Goal: Task Accomplishment & Management: Manage account settings

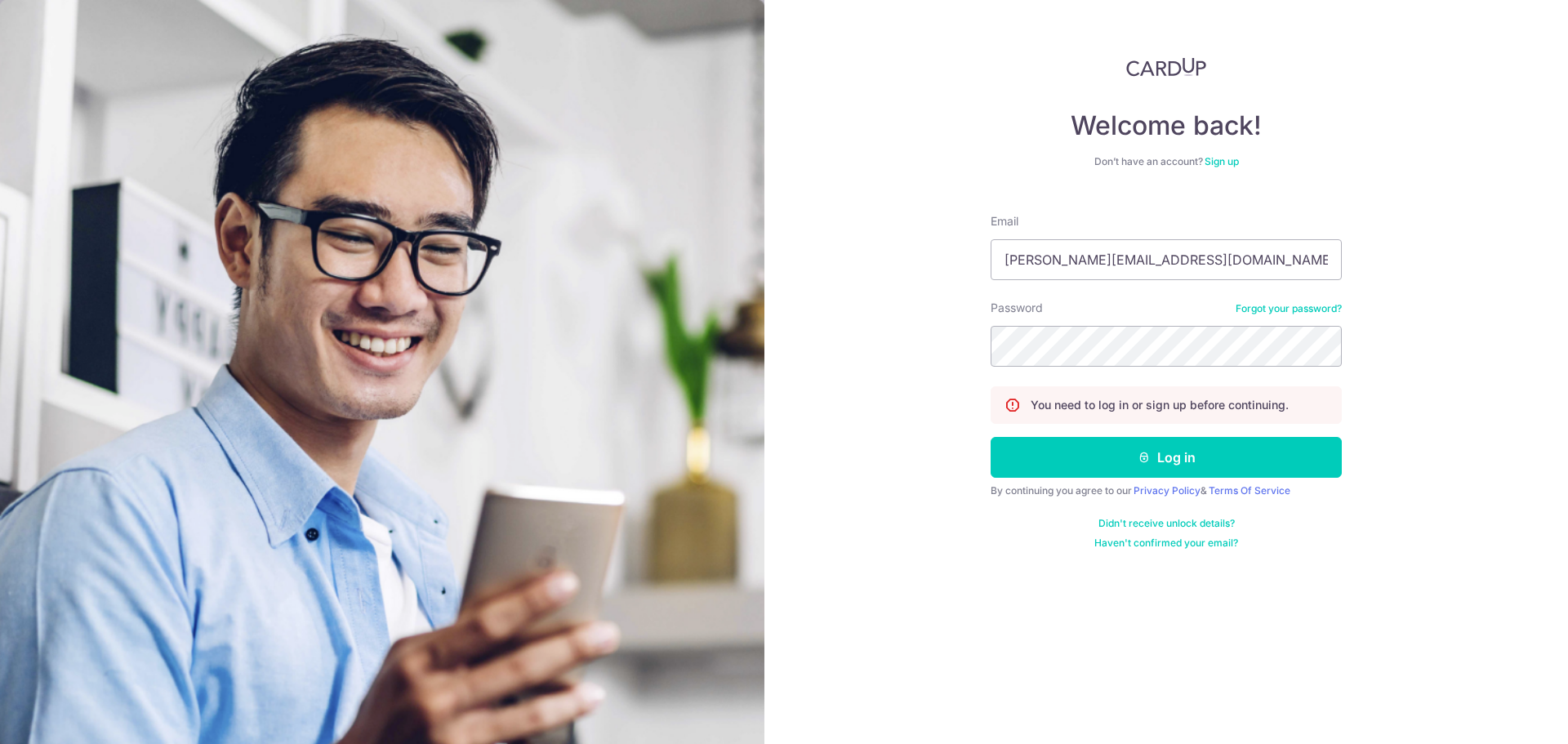
type input "[PERSON_NAME][EMAIL_ADDRESS][DOMAIN_NAME]"
click at [990, 437] on button "Log in" at bounding box center [1165, 457] width 351 height 41
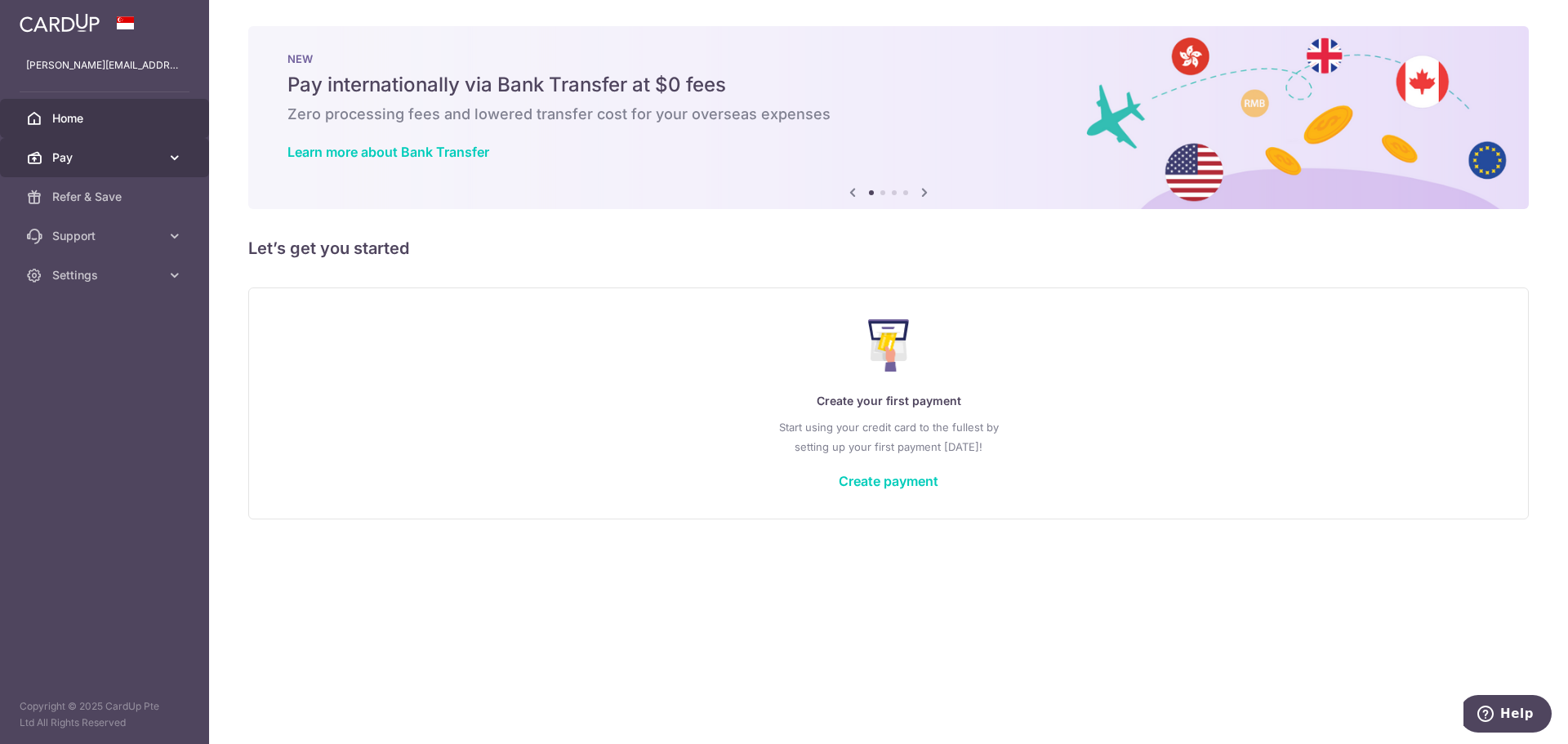
click at [142, 159] on span "Pay" at bounding box center [106, 157] width 108 height 16
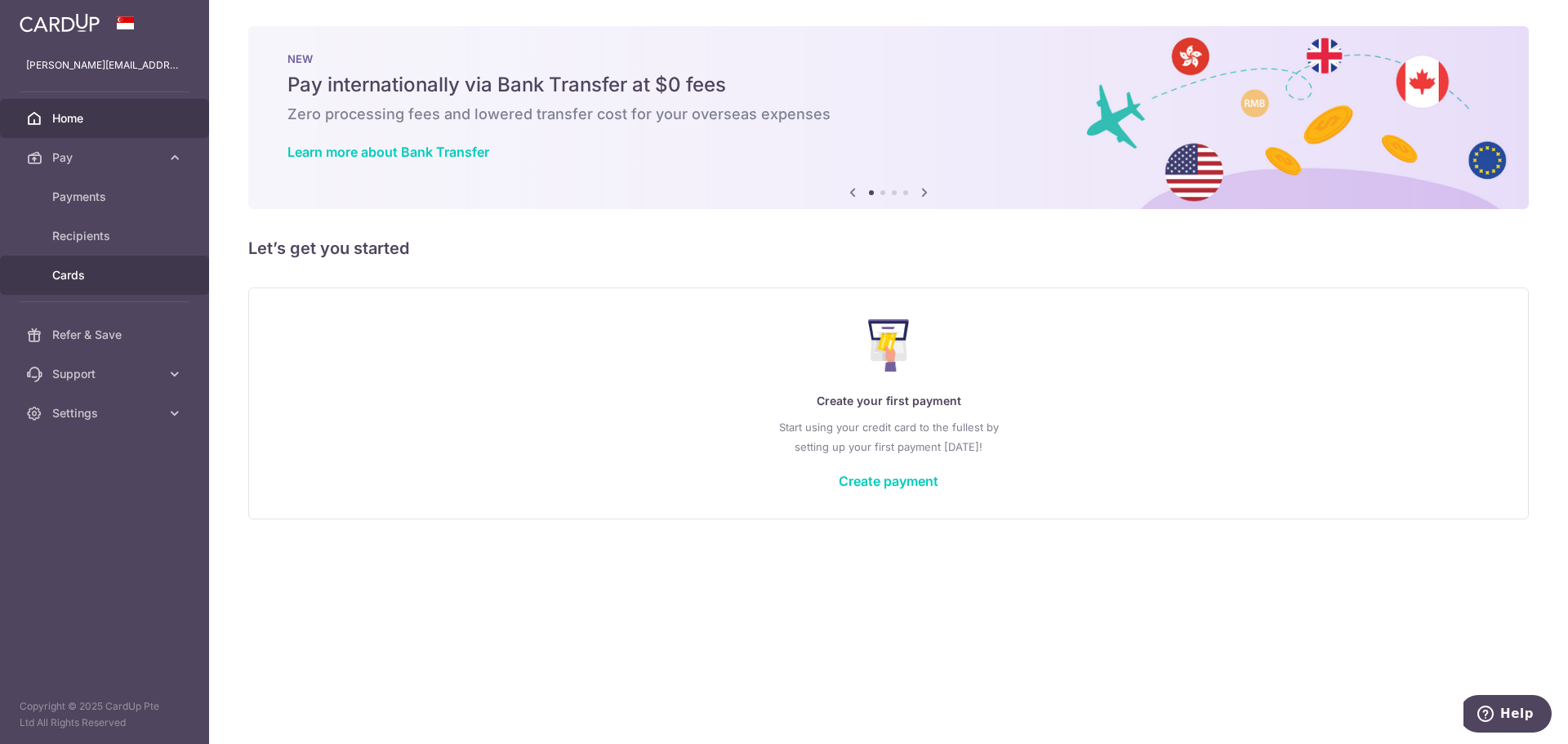
click at [63, 263] on link "Cards" at bounding box center [104, 275] width 209 height 39
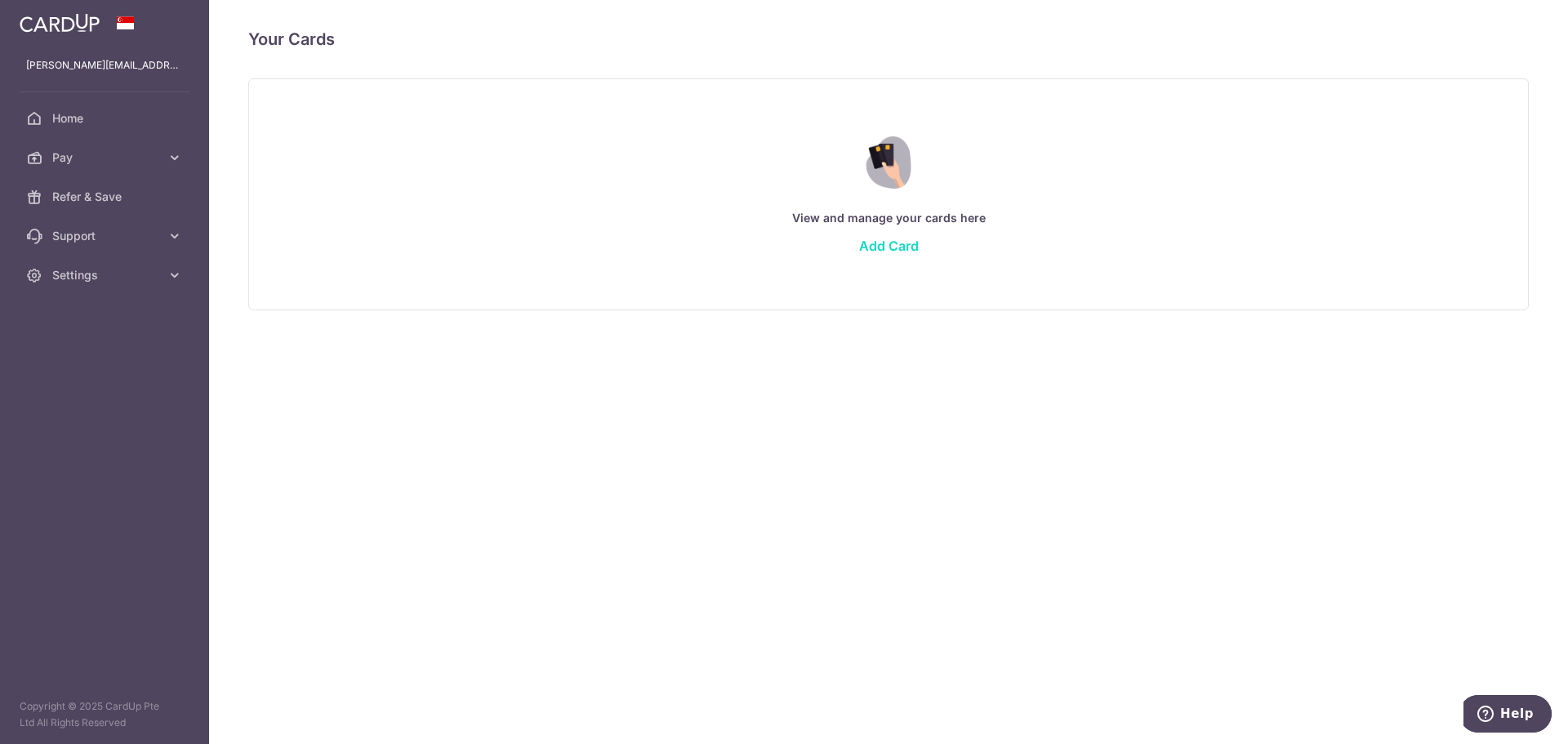
click at [861, 244] on link "Add Card" at bounding box center [889, 245] width 59 height 16
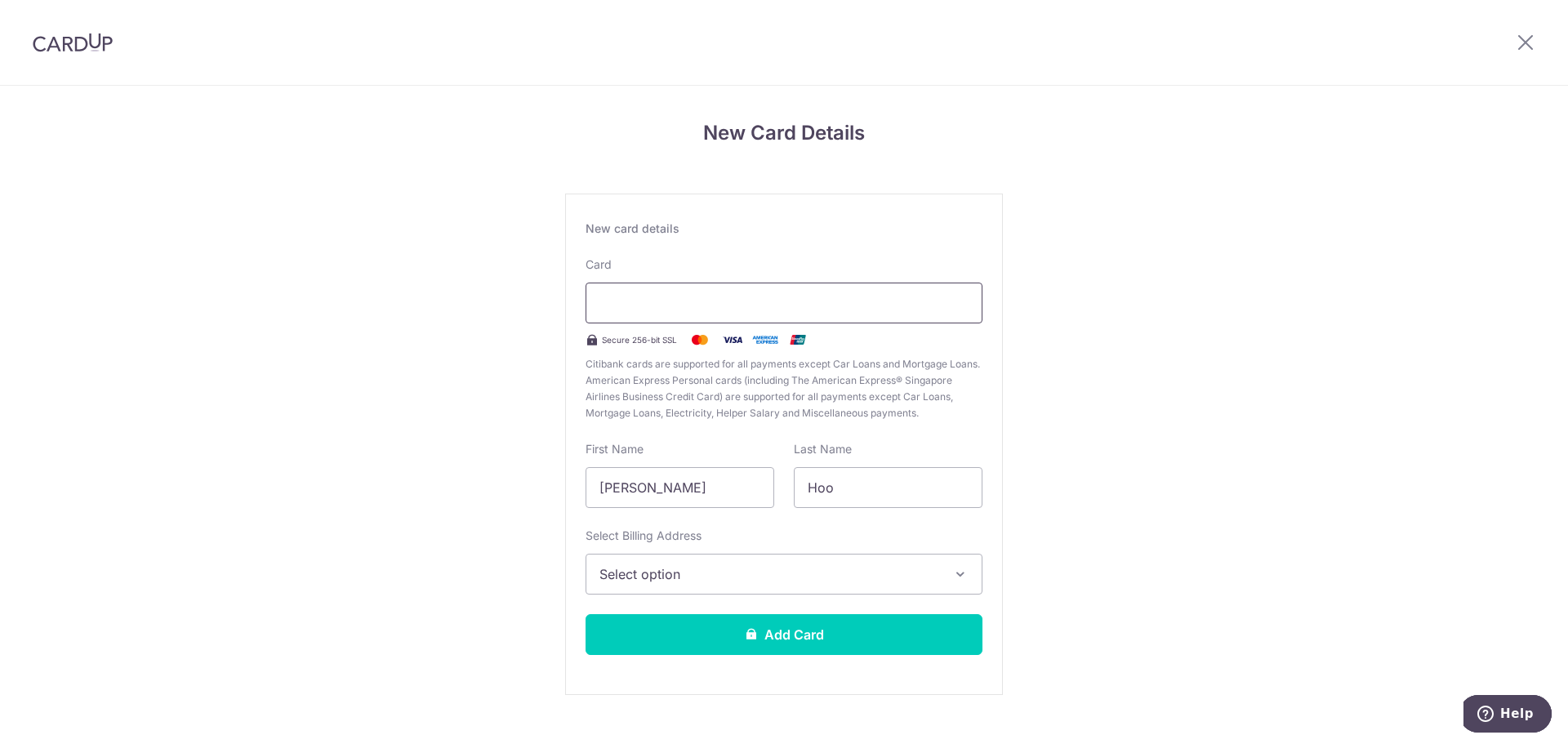
click at [808, 286] on div at bounding box center [783, 303] width 397 height 41
click at [819, 583] on span "Select option" at bounding box center [770, 573] width 340 height 20
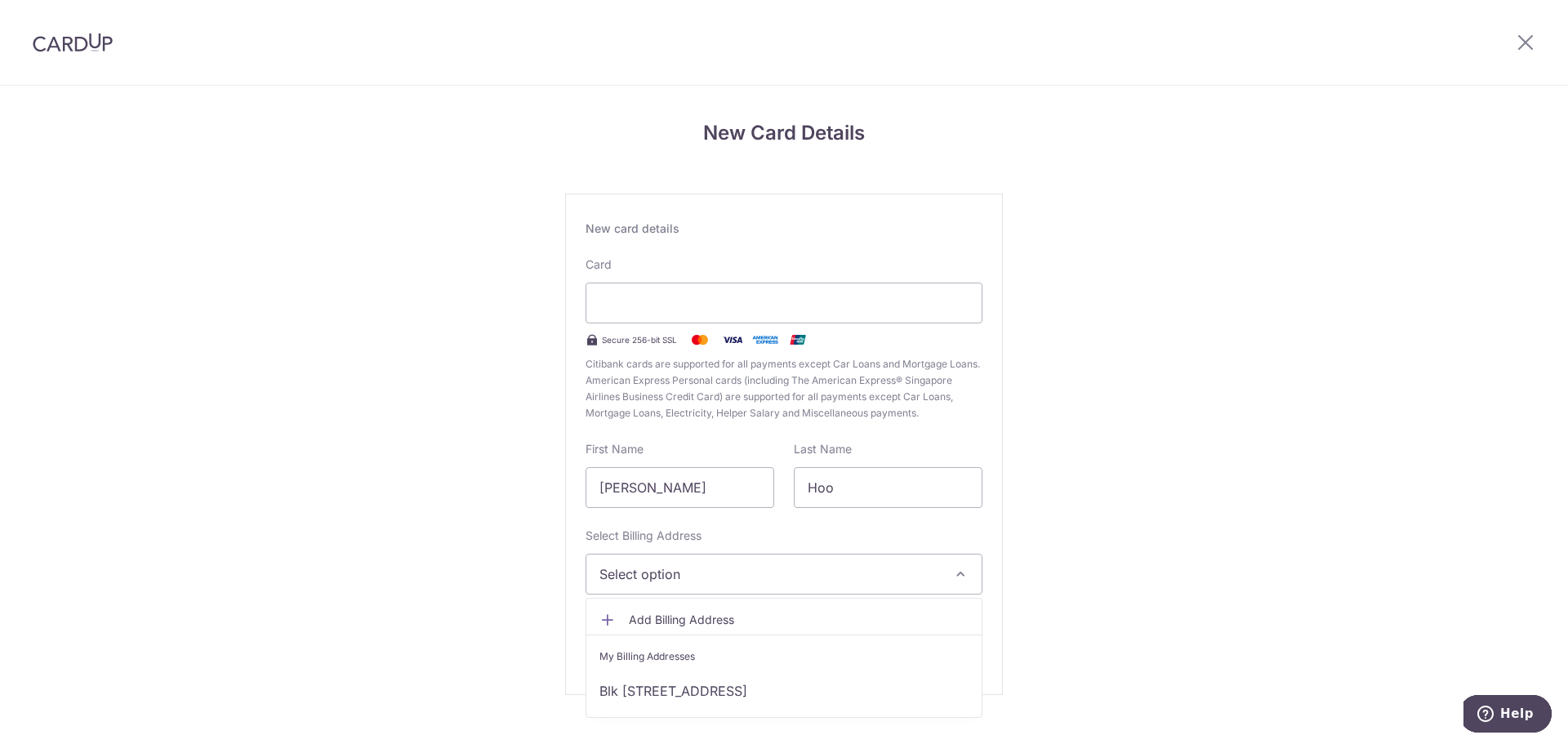
scroll to position [28, 0]
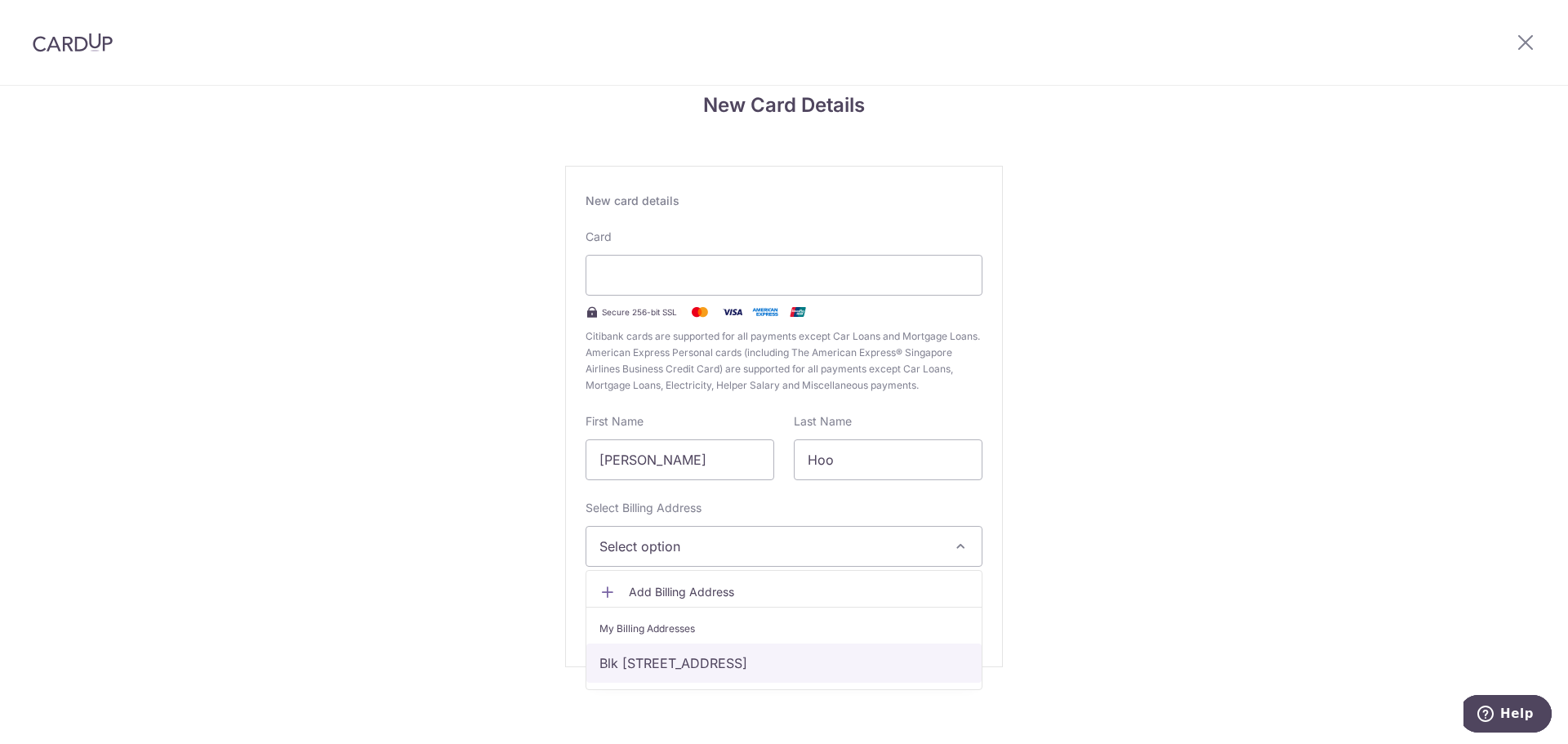
click at [786, 665] on link "Blk 329, #12-1698, Jurong East Avenue 1, Singapore, Singapore-600329" at bounding box center [783, 663] width 395 height 39
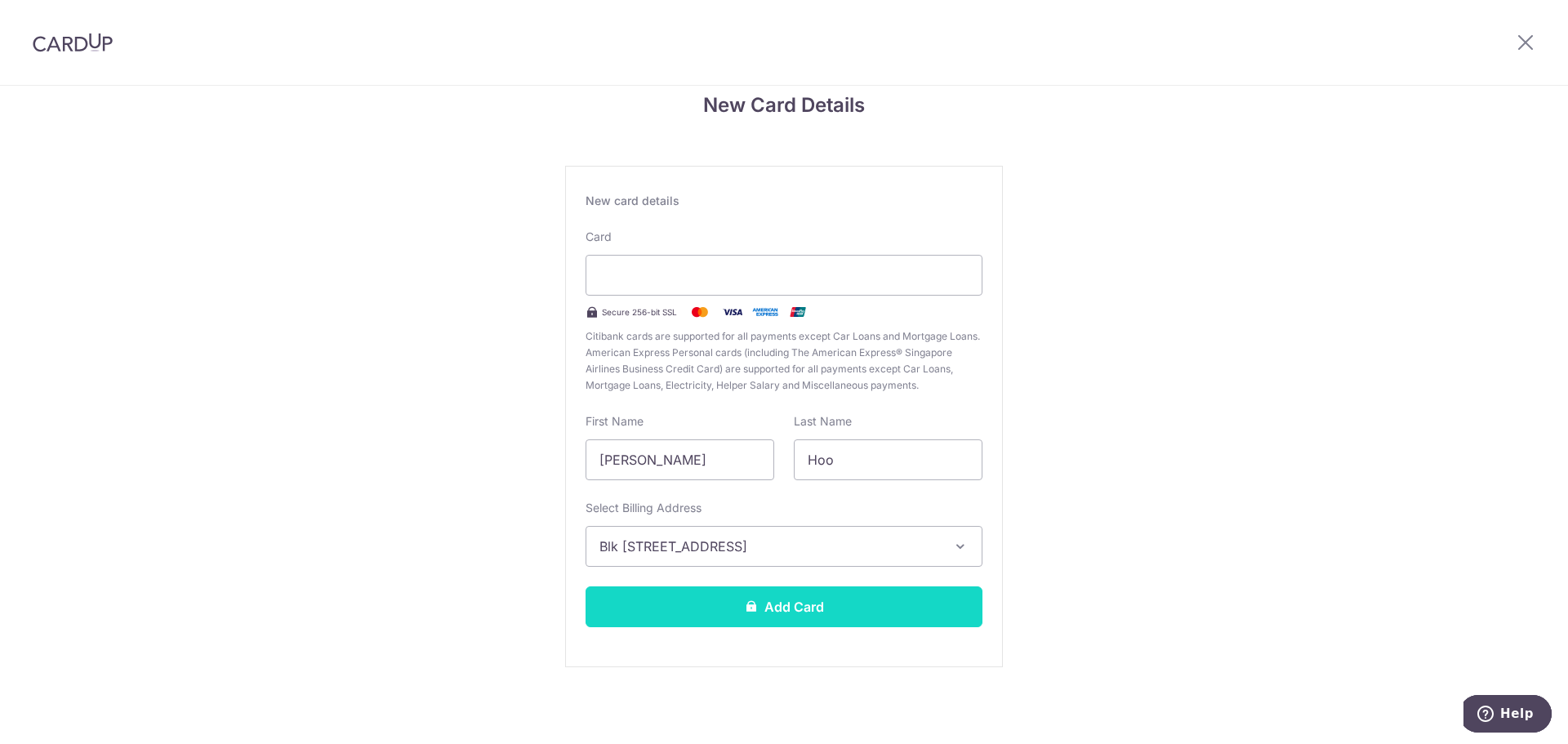
click at [817, 602] on button "Add Card" at bounding box center [783, 606] width 397 height 41
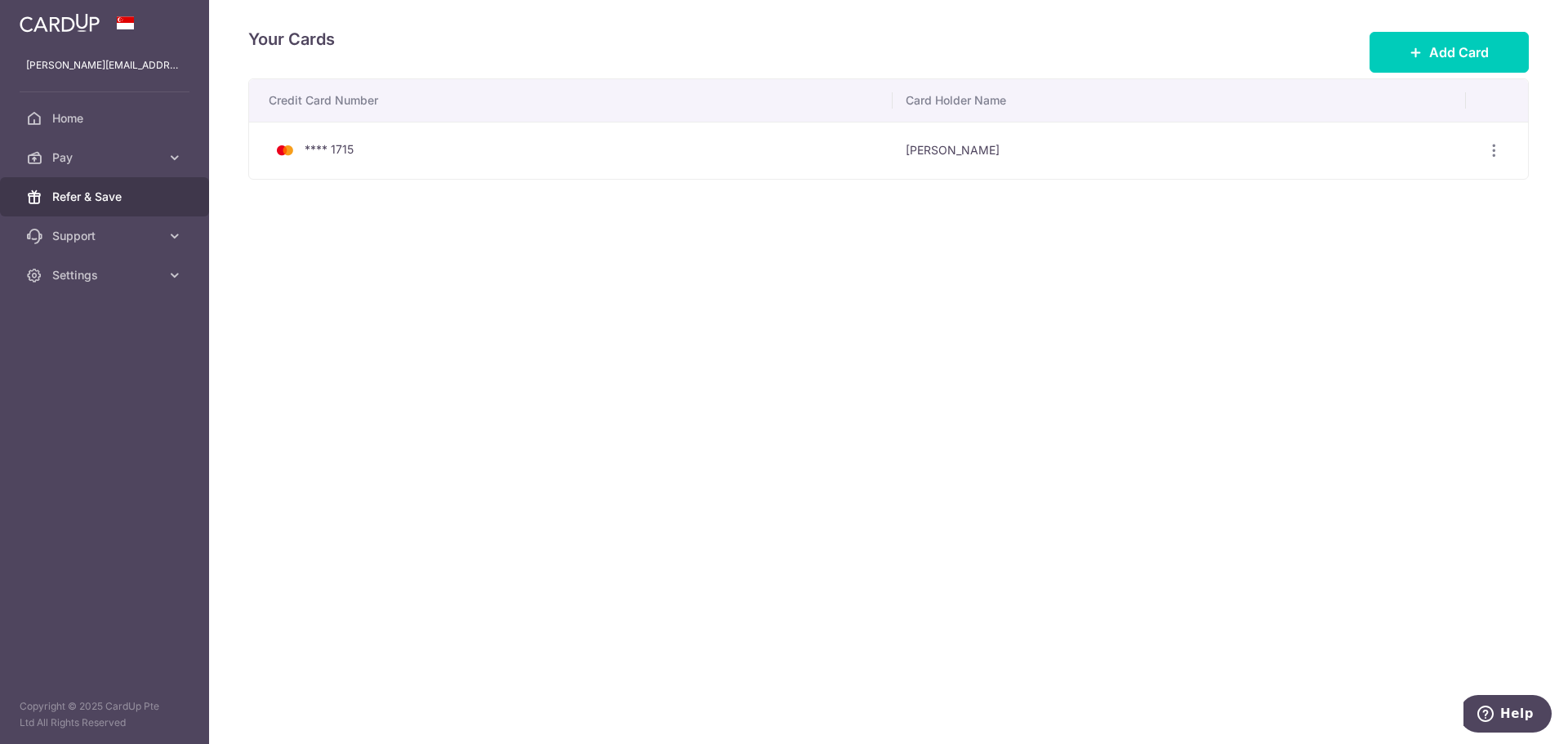
click at [116, 195] on span "Refer & Save" at bounding box center [106, 196] width 108 height 16
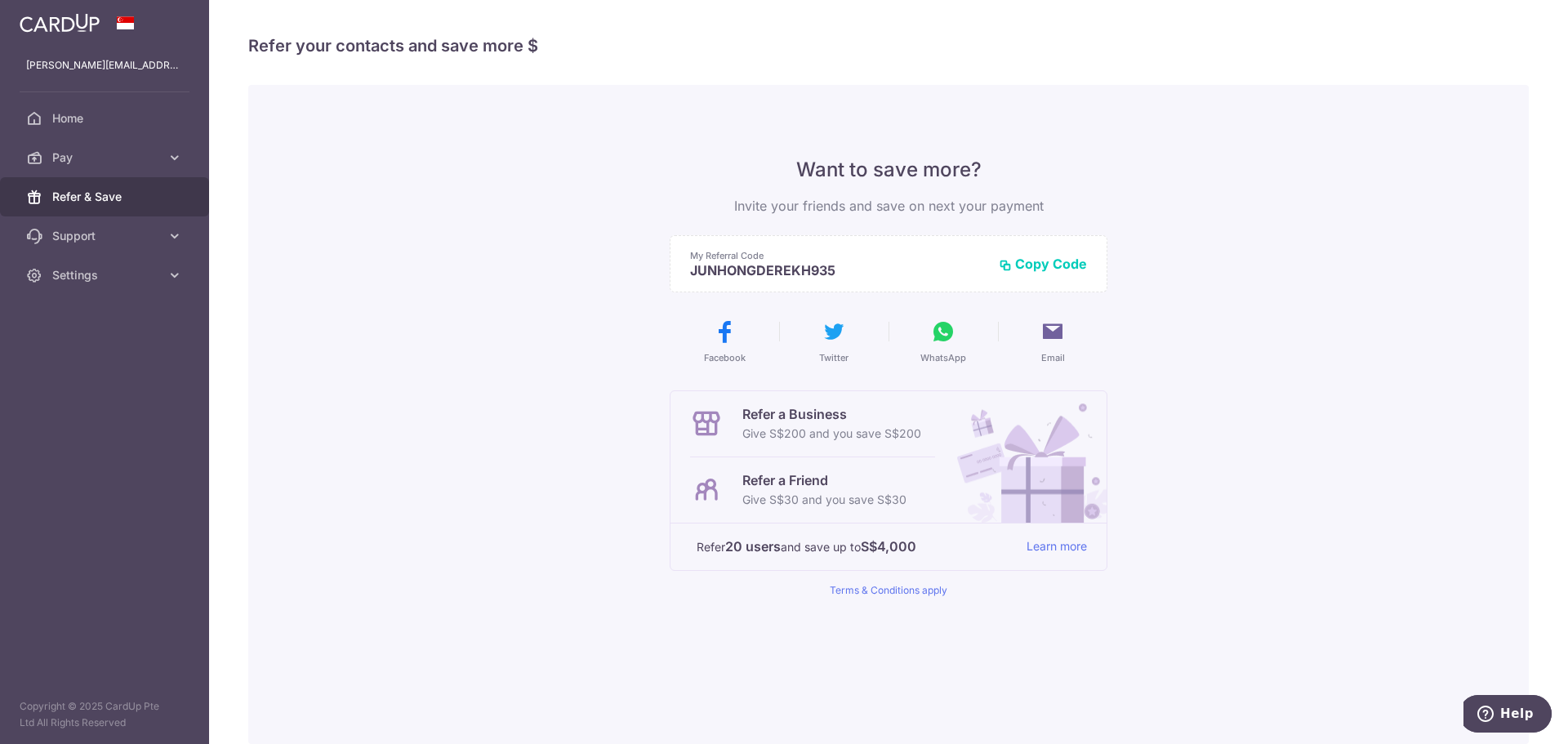
click at [761, 278] on p "JUNHONGDEREKH935" at bounding box center [838, 270] width 296 height 16
click at [766, 273] on p "JUNHONGDEREKH935" at bounding box center [838, 270] width 296 height 16
click at [770, 271] on p "JUNHONGDEREKH935" at bounding box center [838, 270] width 296 height 16
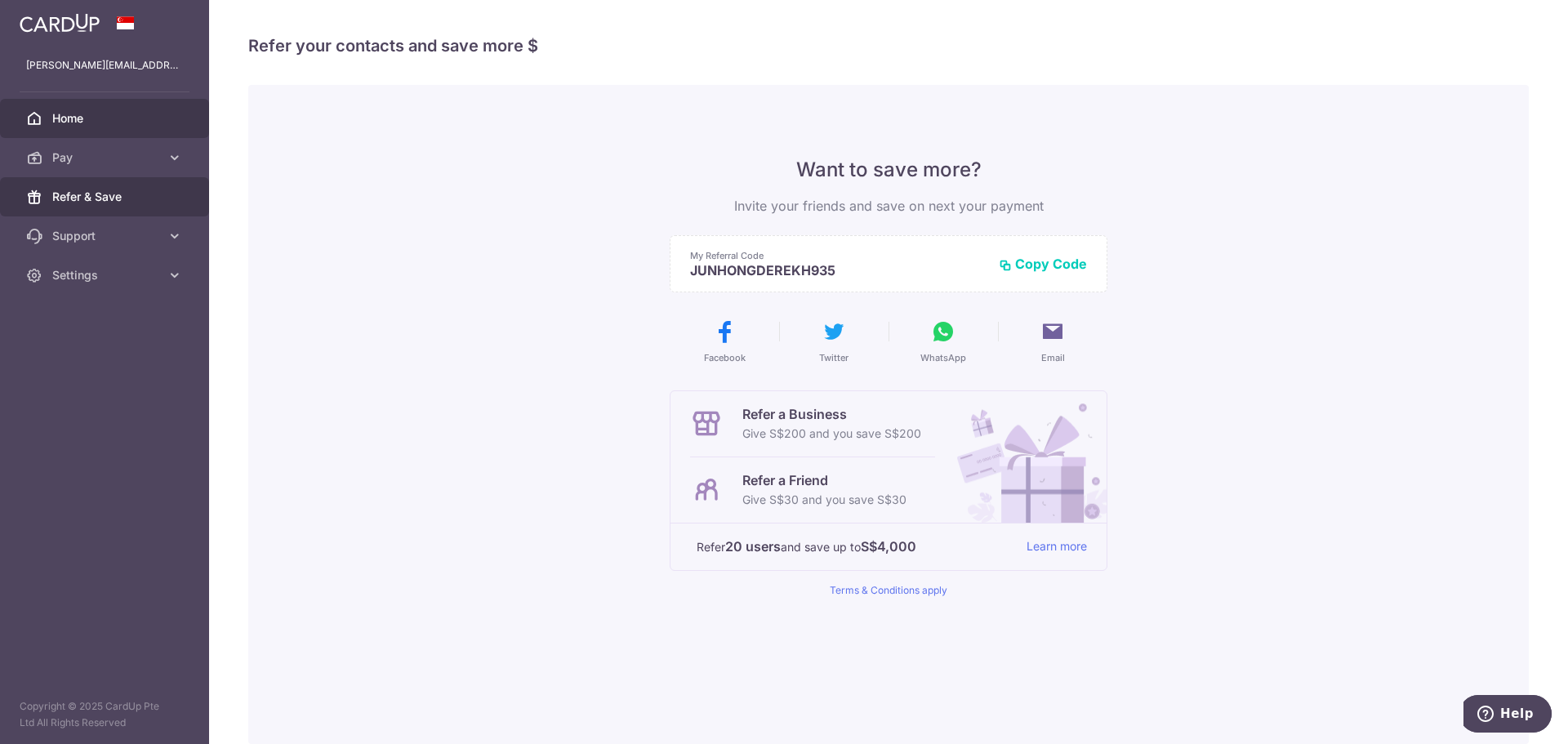
click at [125, 128] on link "Home" at bounding box center [104, 118] width 209 height 39
